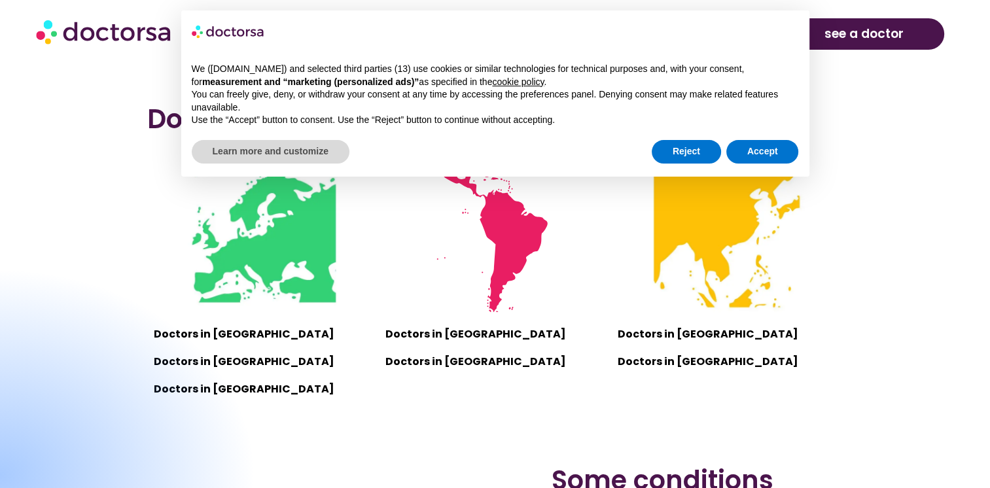
scroll to position [810, 0]
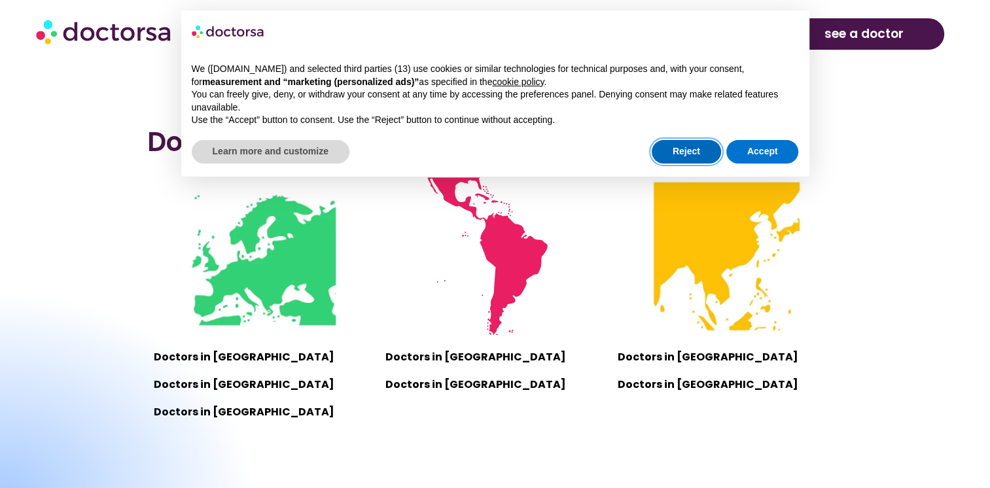
click at [679, 152] on button "Reject" at bounding box center [686, 152] width 69 height 24
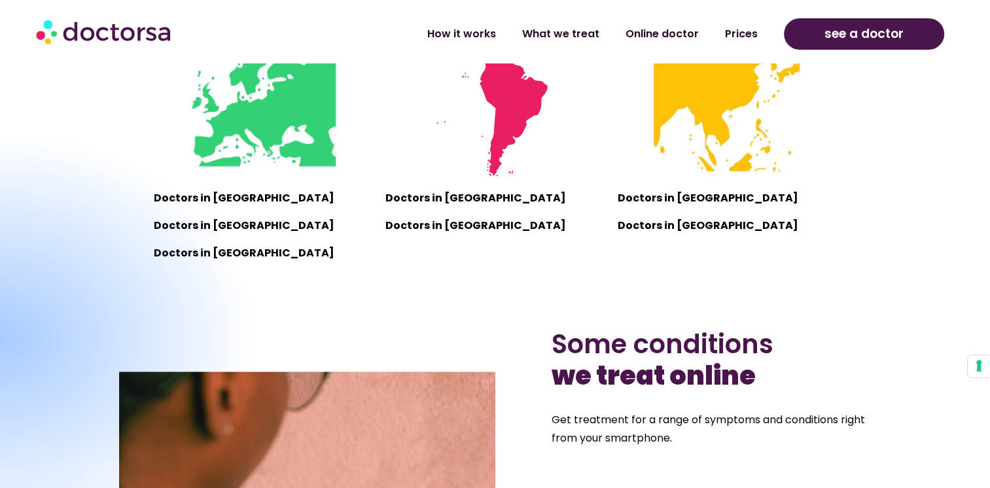
scroll to position [1238, 0]
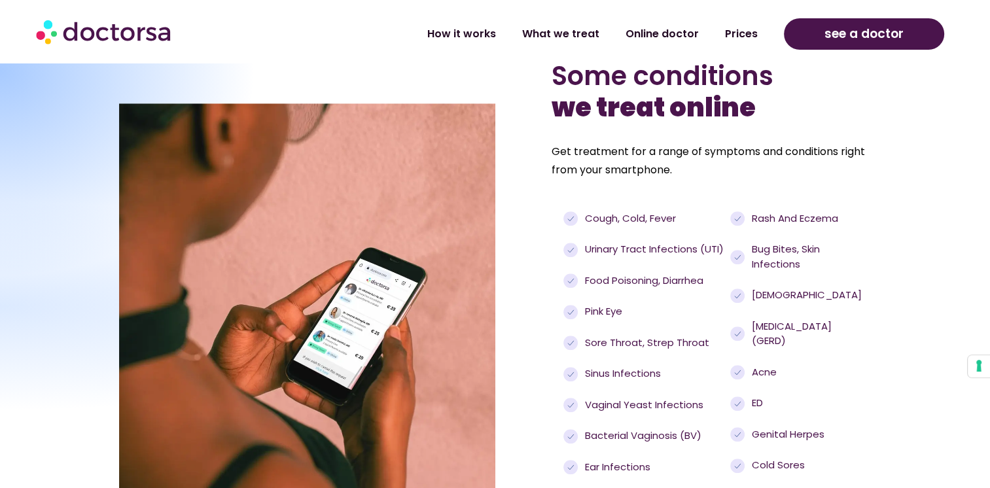
click at [979, 183] on section "Some conditions we treat online Get treatment for a range of symptoms and condi…" at bounding box center [495, 306] width 990 height 492
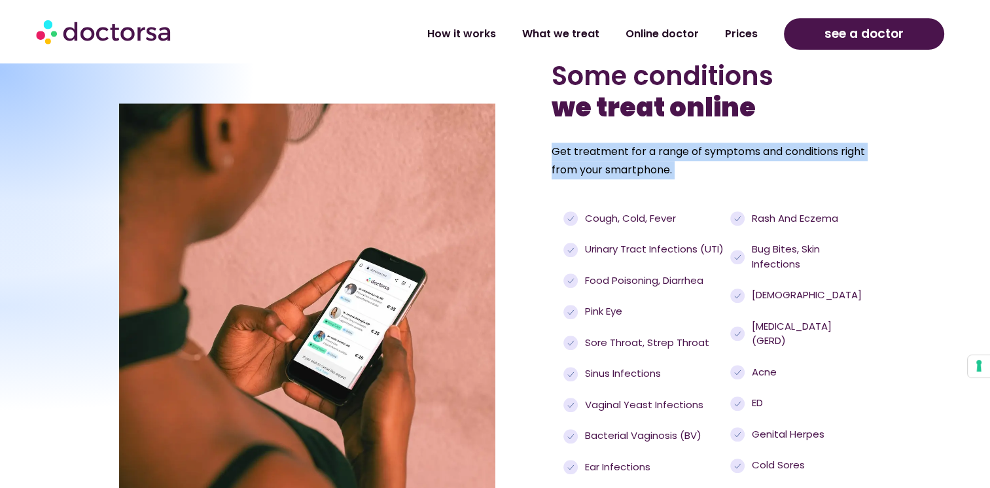
drag, startPoint x: 979, startPoint y: 183, endPoint x: 1002, endPoint y: 192, distance: 24.7
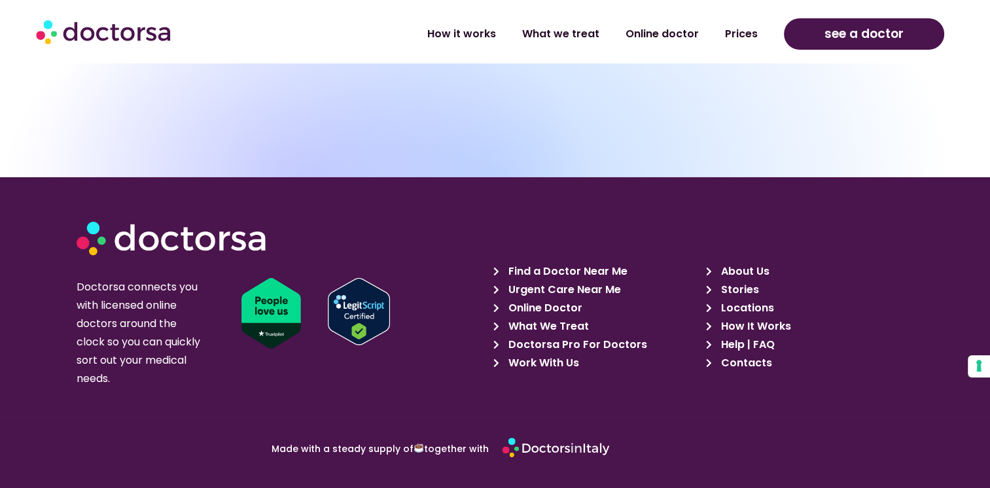
scroll to position [4522, 0]
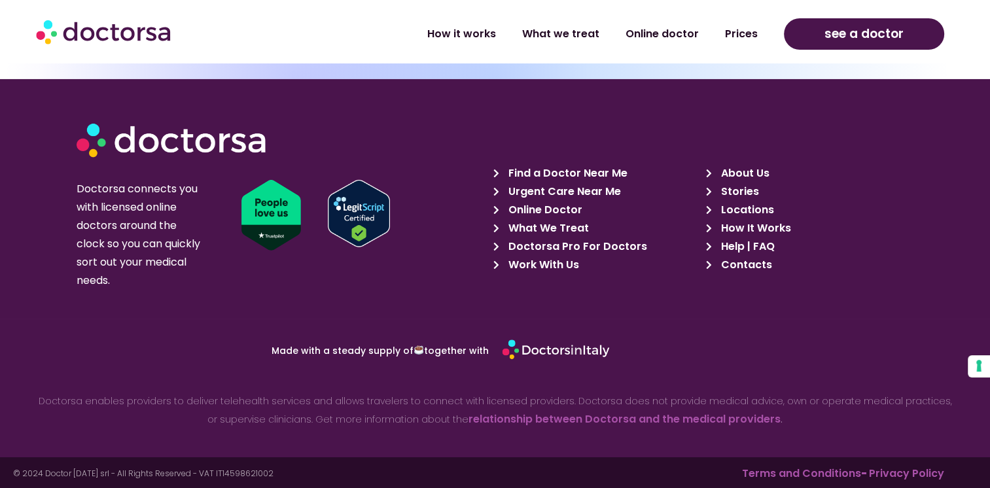
click at [560, 263] on span "Work With Us" at bounding box center [542, 265] width 74 height 18
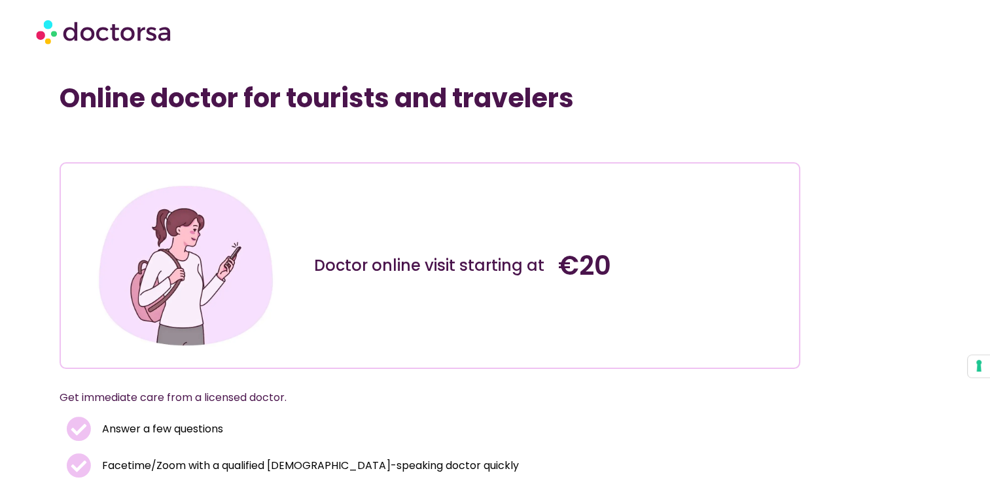
click at [608, 103] on h1 "Online doctor for tourists and travelers" at bounding box center [430, 97] width 741 height 31
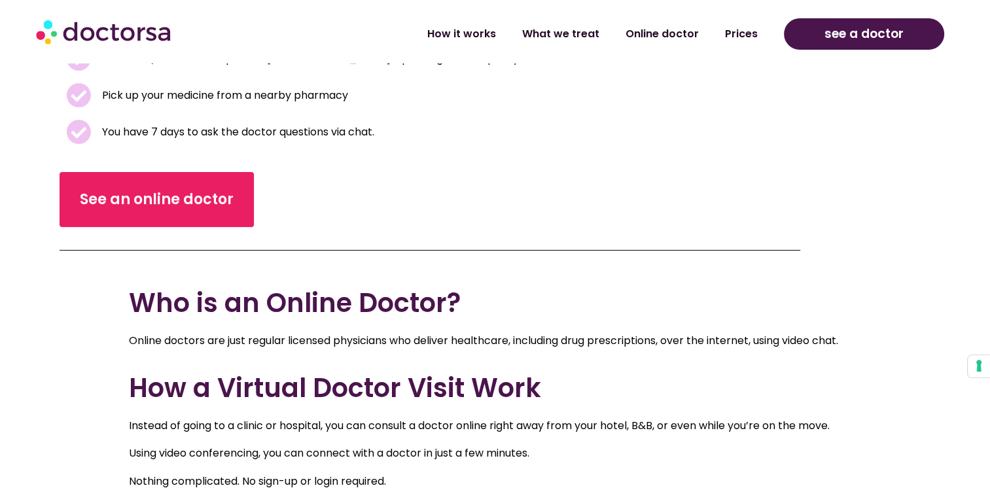
scroll to position [322, 0]
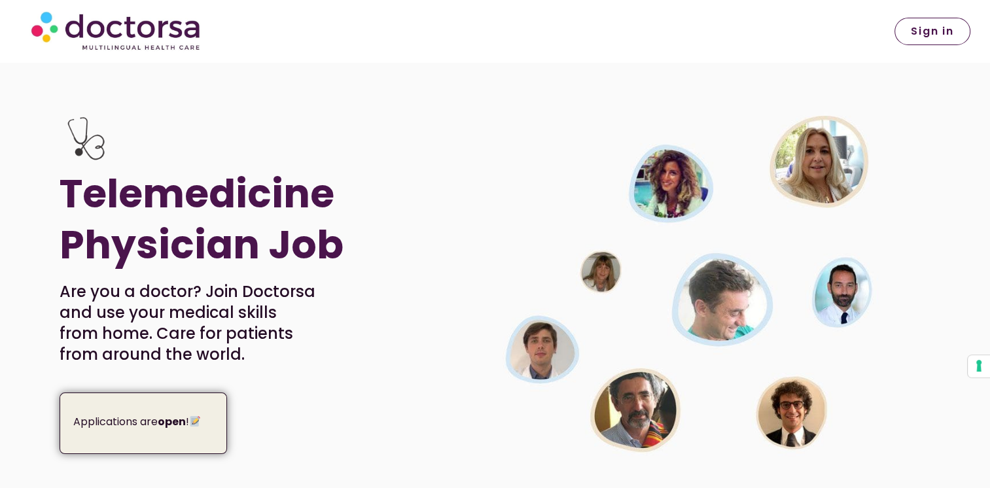
click at [201, 331] on p "Are you a doctor? Join Doctorsa and use your medical skills from home. Care for…" at bounding box center [188, 323] width 257 height 84
click at [173, 424] on strong "open" at bounding box center [172, 421] width 28 height 15
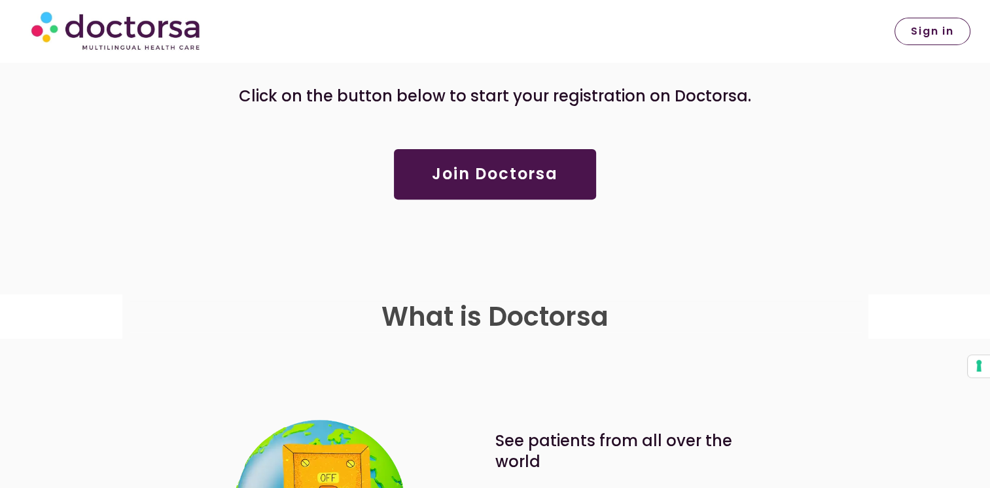
click at [535, 151] on link "Join Doctorsa" at bounding box center [495, 174] width 202 height 50
